Goal: Task Accomplishment & Management: Complete application form

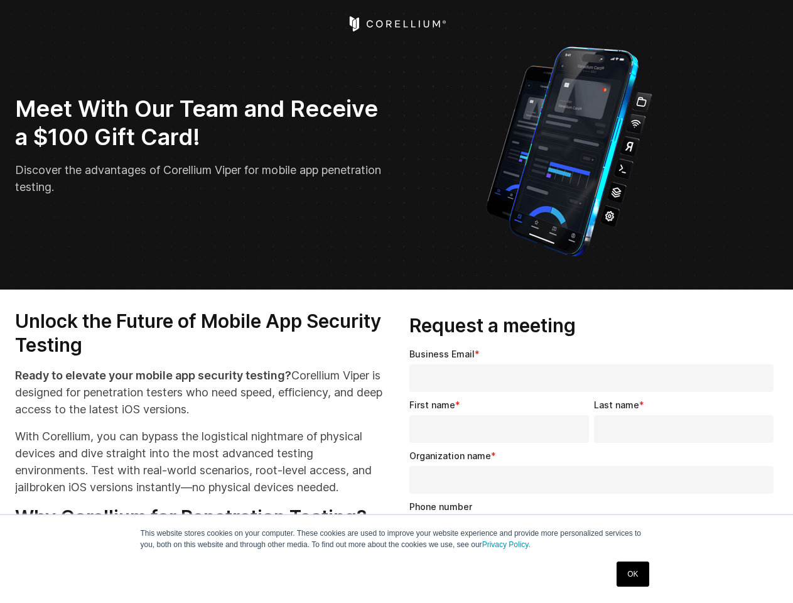
select select "**"
click at [594, 475] on input "Organization name *" at bounding box center [592, 480] width 364 height 28
click at [766, 575] on img "Open Intercom Messenger" at bounding box center [765, 575] width 15 height 15
